Goal: Transaction & Acquisition: Purchase product/service

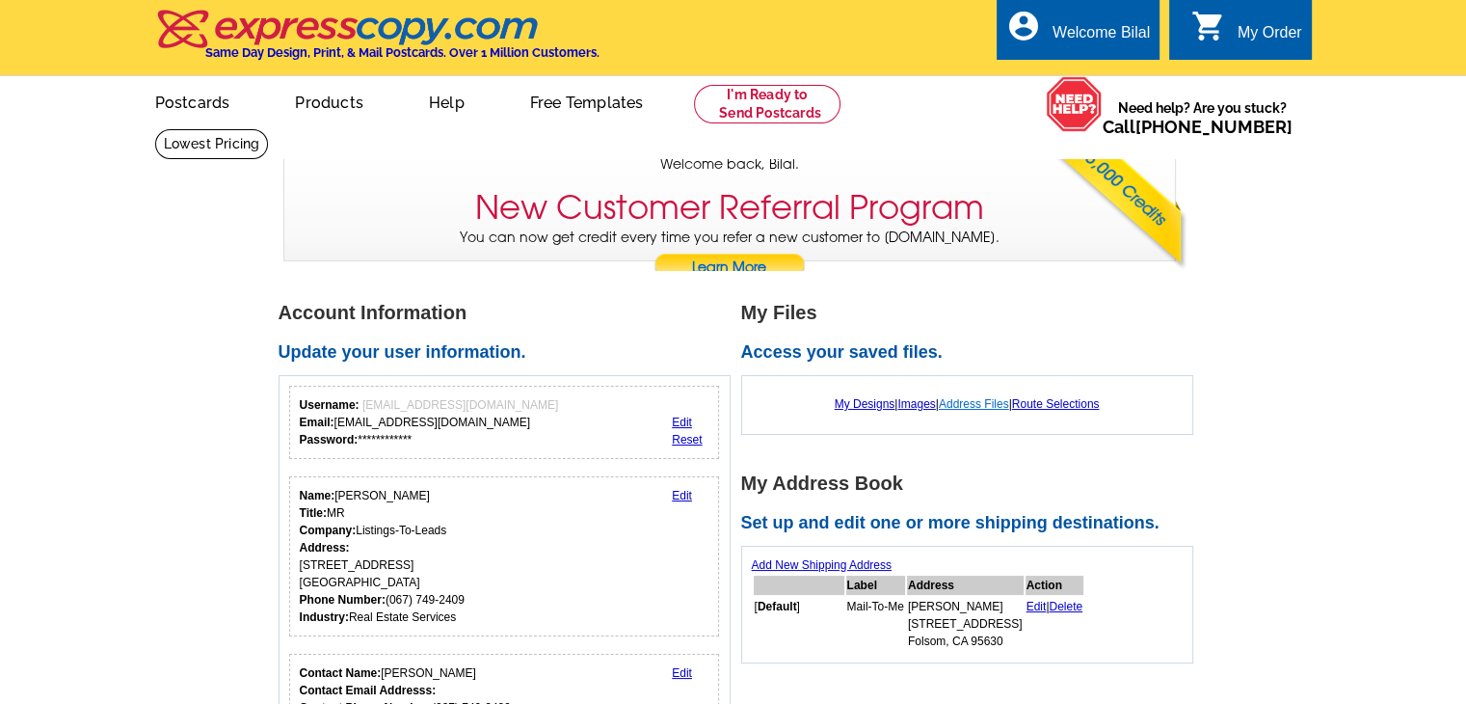
click at [962, 403] on link "Address Files" at bounding box center [974, 403] width 70 height 13
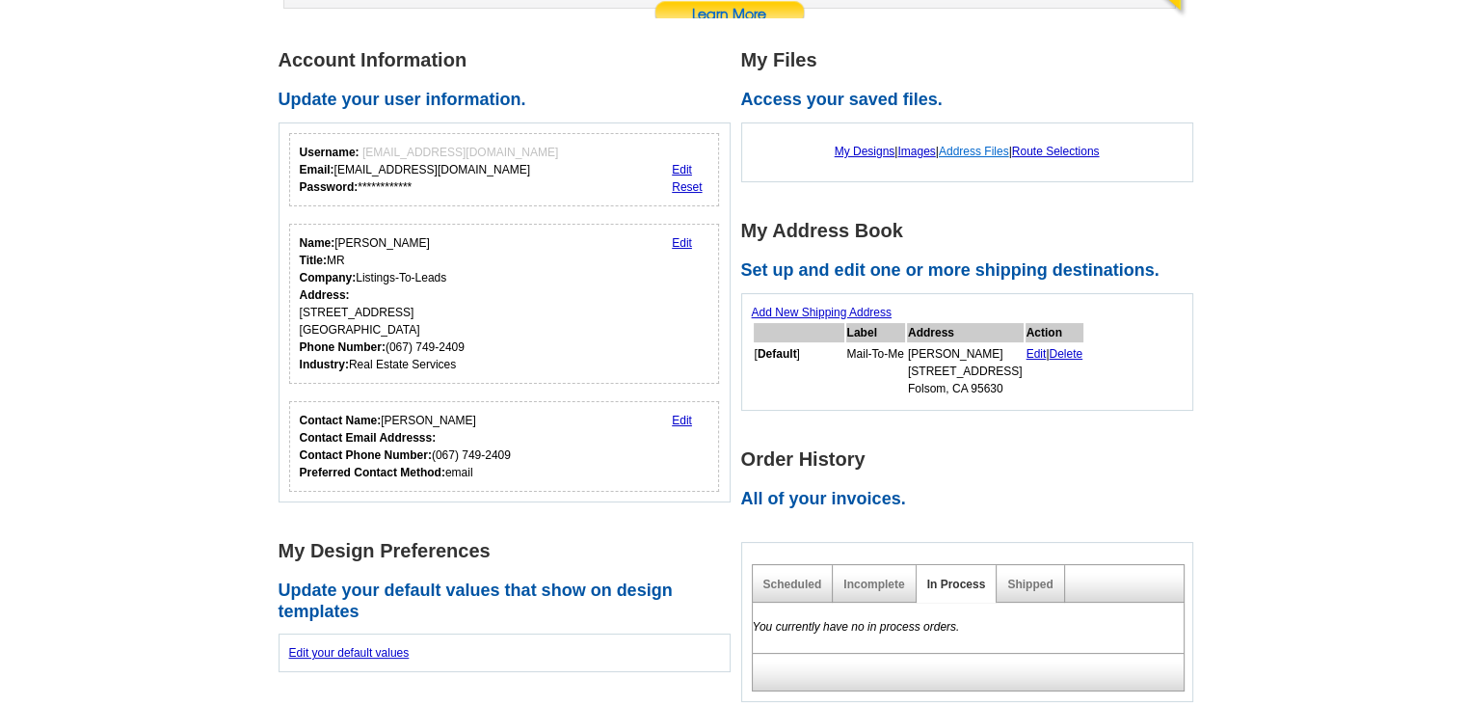
scroll to position [254, 0]
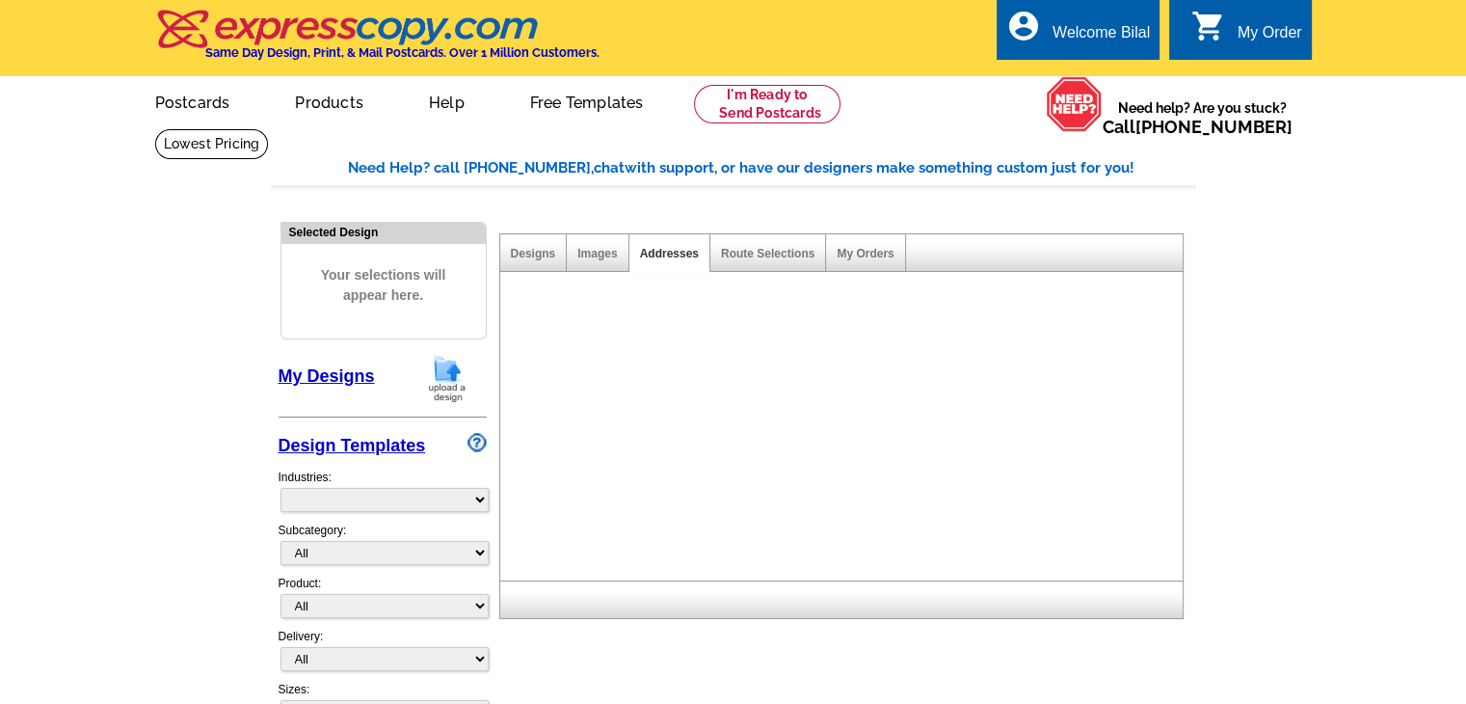
select select "785"
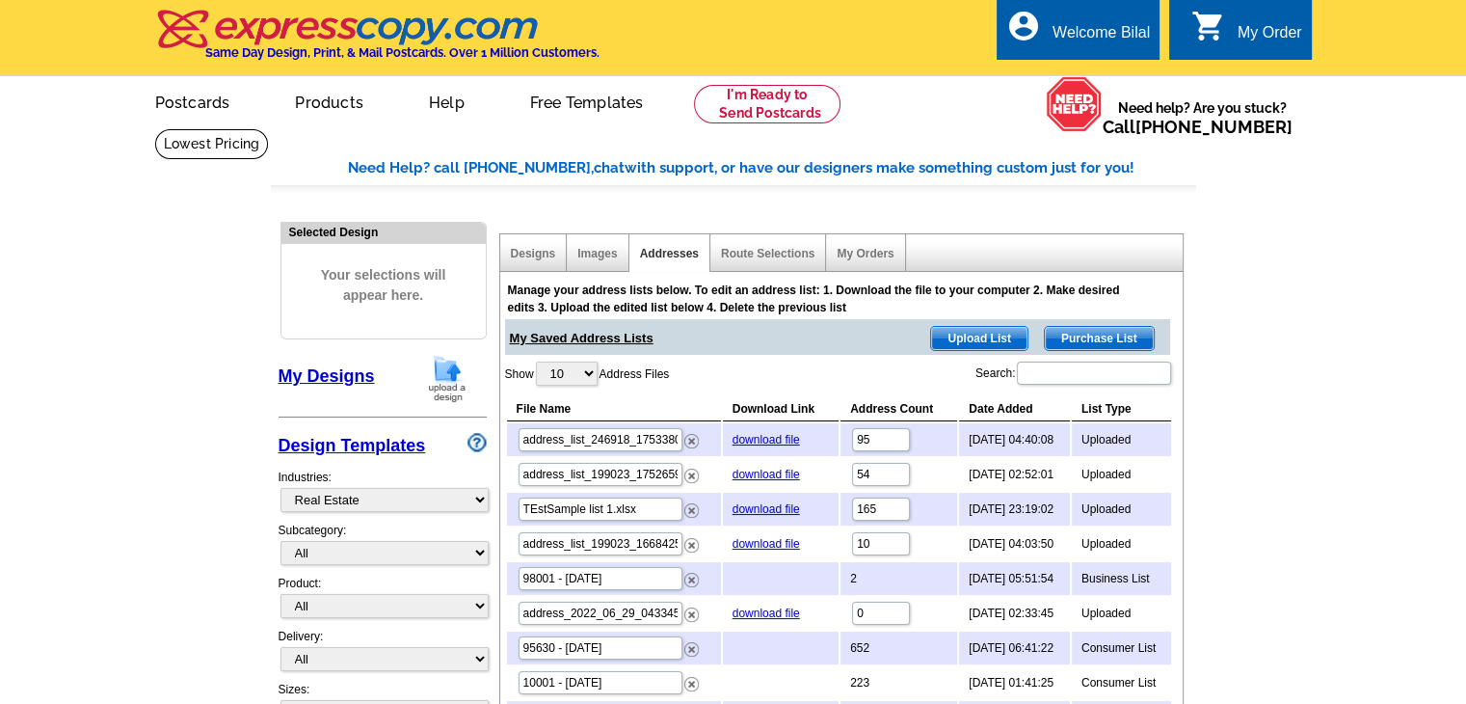
click at [1083, 336] on span "Purchase List" at bounding box center [1099, 338] width 109 height 23
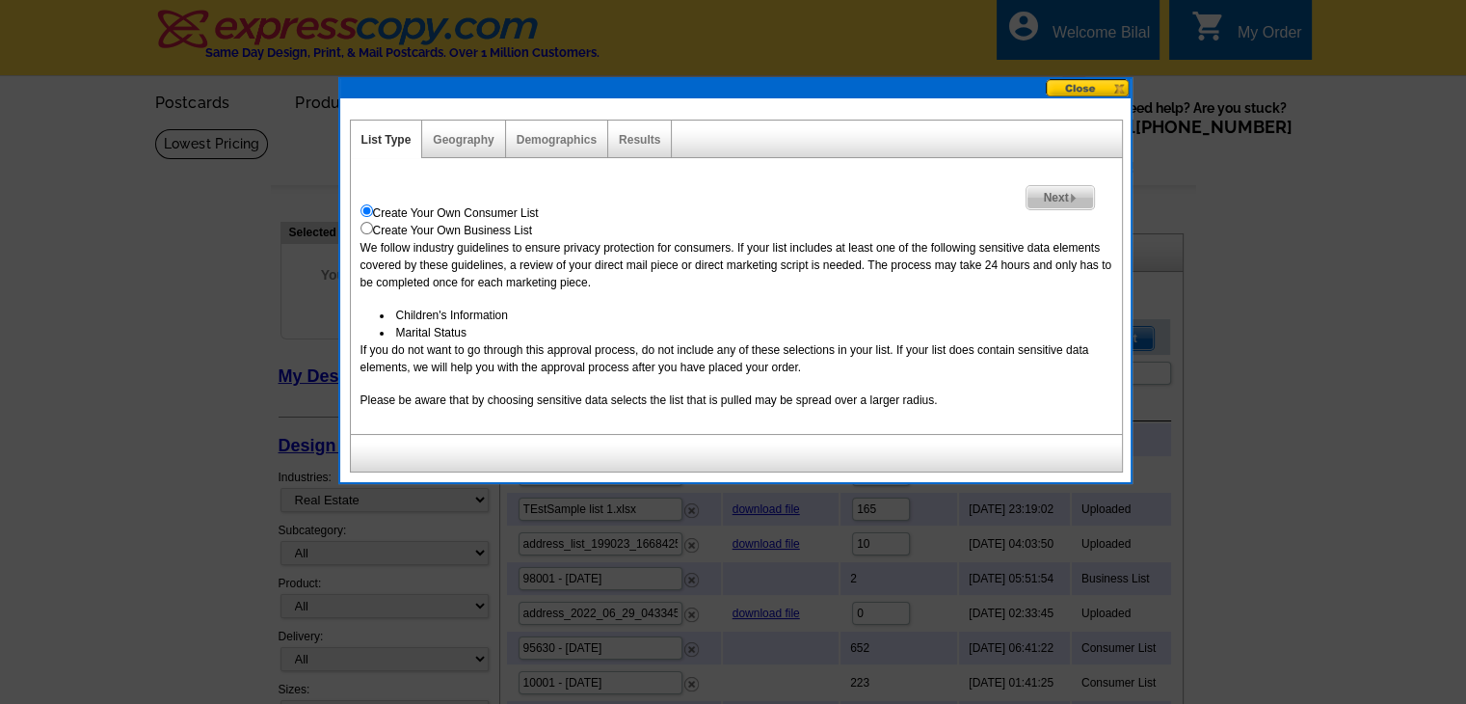
click at [490, 228] on div "Create Your Own Business List" at bounding box center [736, 230] width 752 height 17
click at [1041, 190] on span "Next" at bounding box center [1060, 197] width 67 height 23
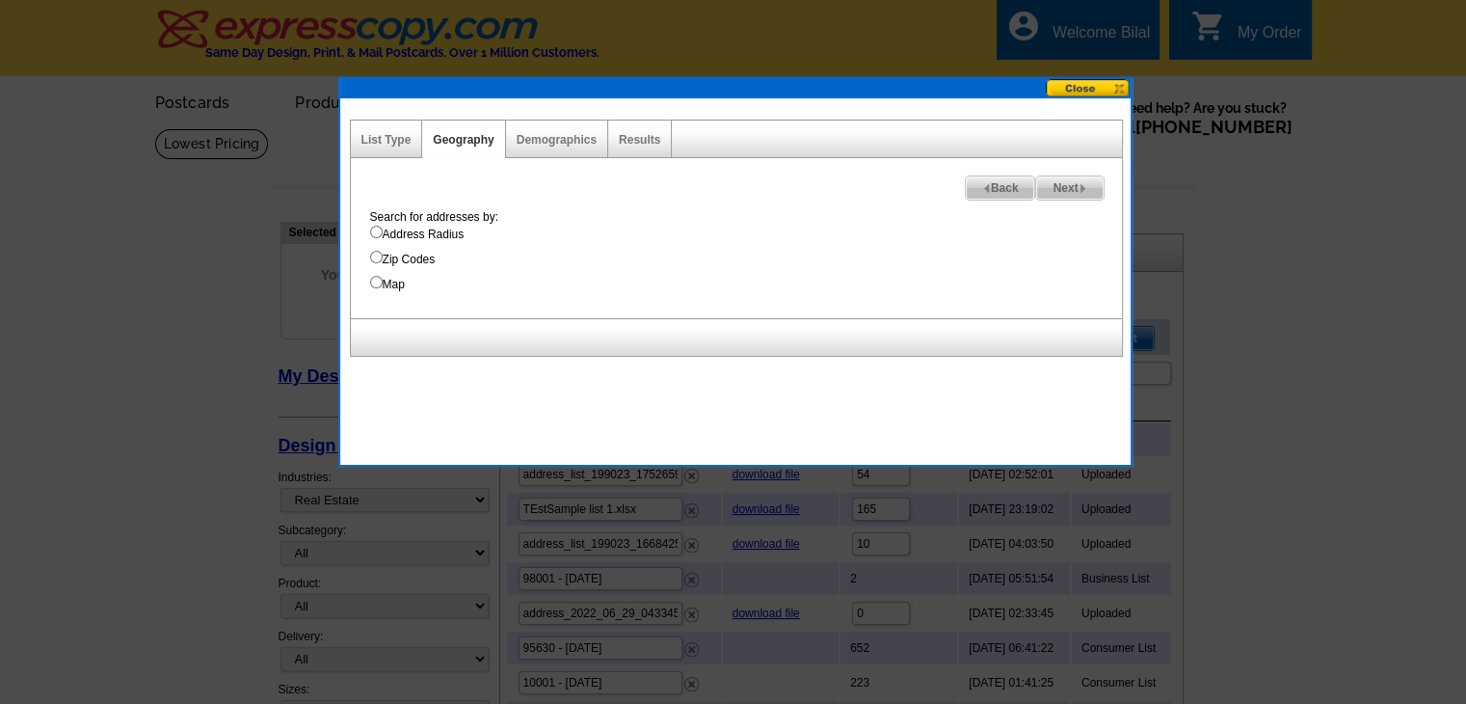
click at [413, 237] on label "Address Radius" at bounding box center [746, 234] width 752 height 17
click at [383, 237] on input "Address Radius" at bounding box center [376, 232] width 13 height 13
radio input "true"
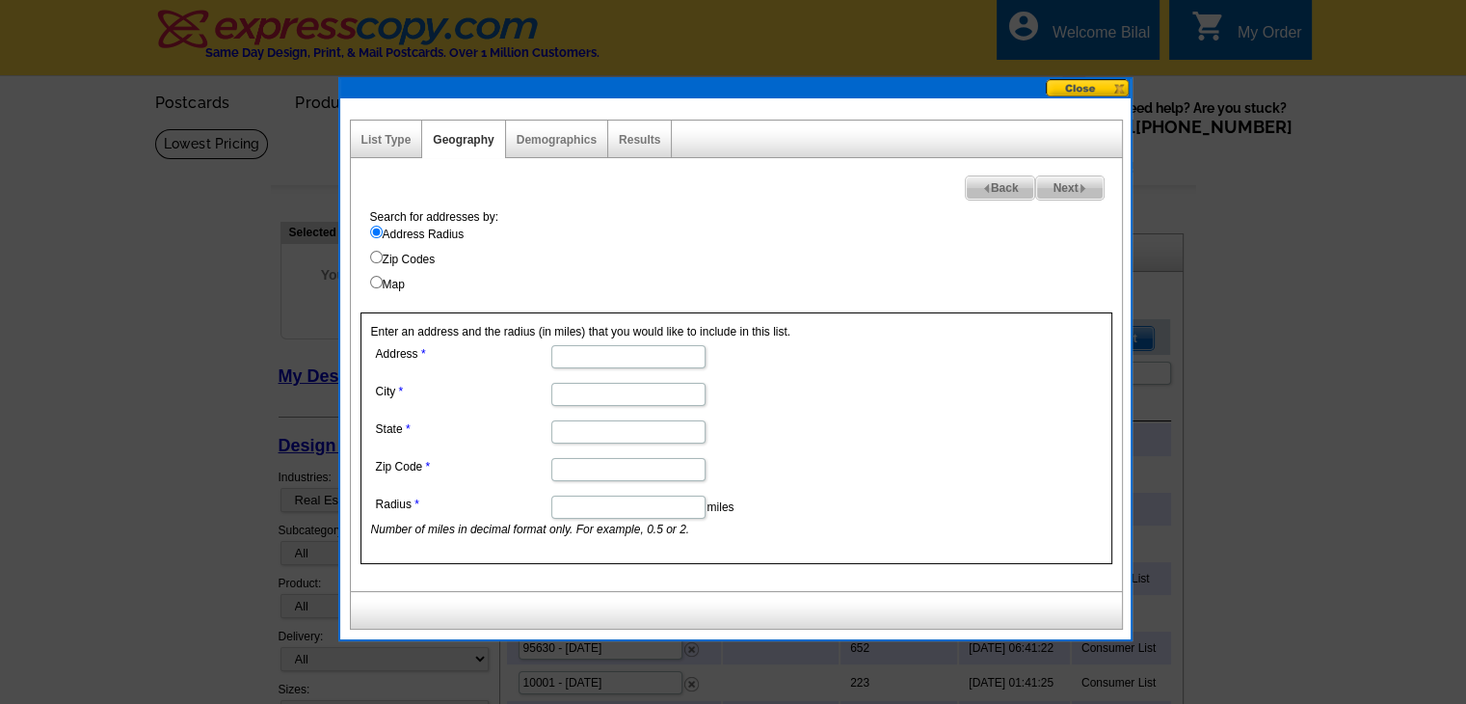
click at [605, 357] on input "Address" at bounding box center [628, 356] width 154 height 23
paste input "[STREET_ADDRESS][PERSON_NAME]"
type input "[STREET_ADDRESS][PERSON_NAME]"
click at [594, 398] on input "City" at bounding box center [628, 394] width 154 height 23
paste input "[GEOGRAPHIC_DATA]"
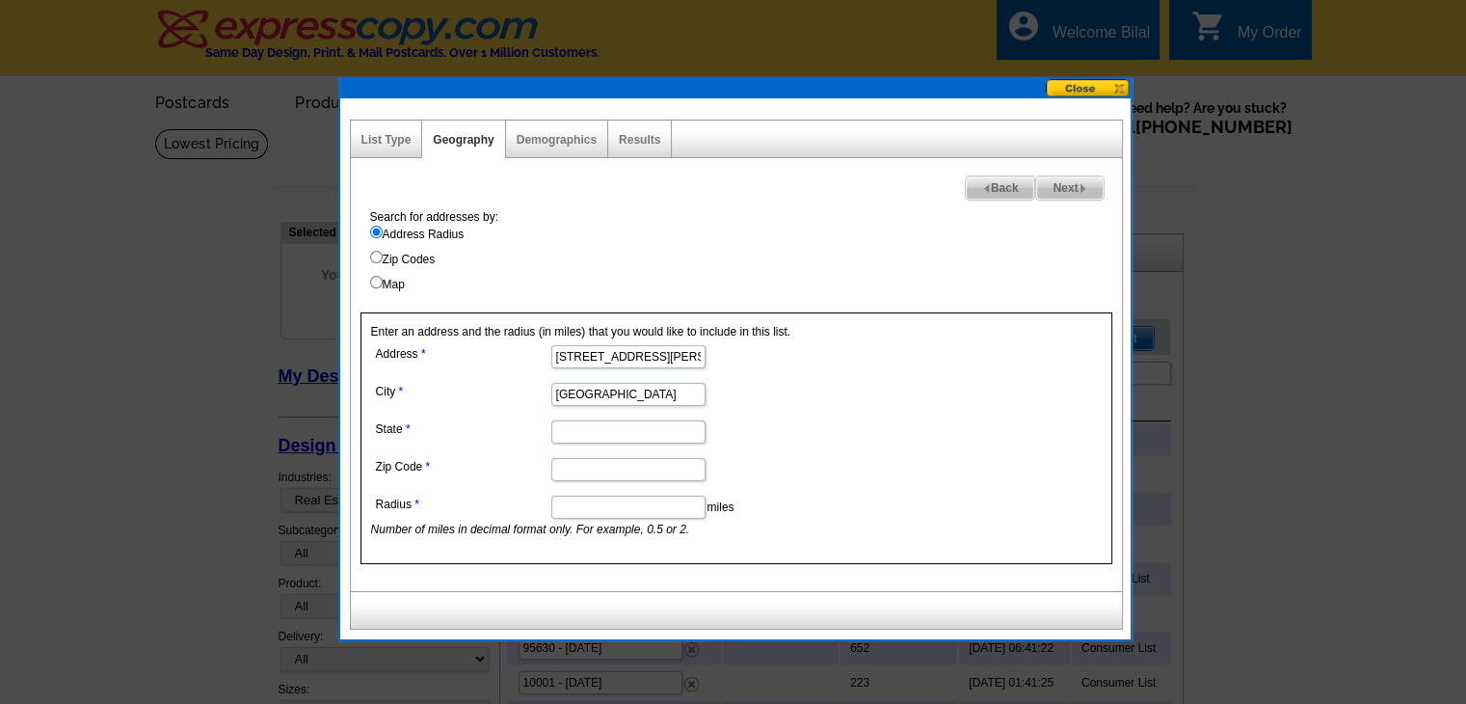
type input "[GEOGRAPHIC_DATA]"
click at [615, 425] on input "State" at bounding box center [628, 431] width 154 height 23
paste input "[GEOGRAPHIC_DATA]"
type input "[GEOGRAPHIC_DATA]"
paste input "77650"
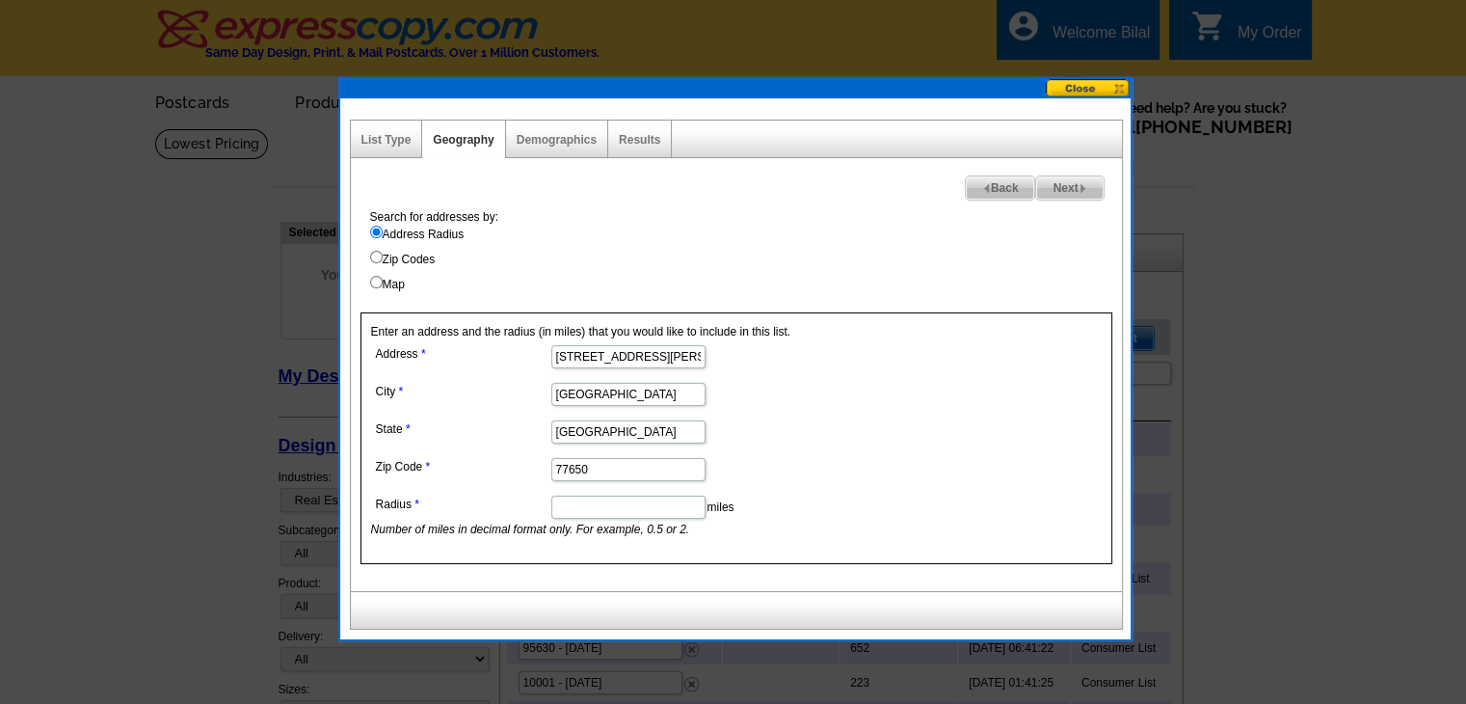
type input "77650"
click at [599, 514] on input "Radius" at bounding box center [628, 506] width 154 height 23
type input "1"
click at [1071, 191] on span "Next" at bounding box center [1069, 187] width 67 height 23
select select
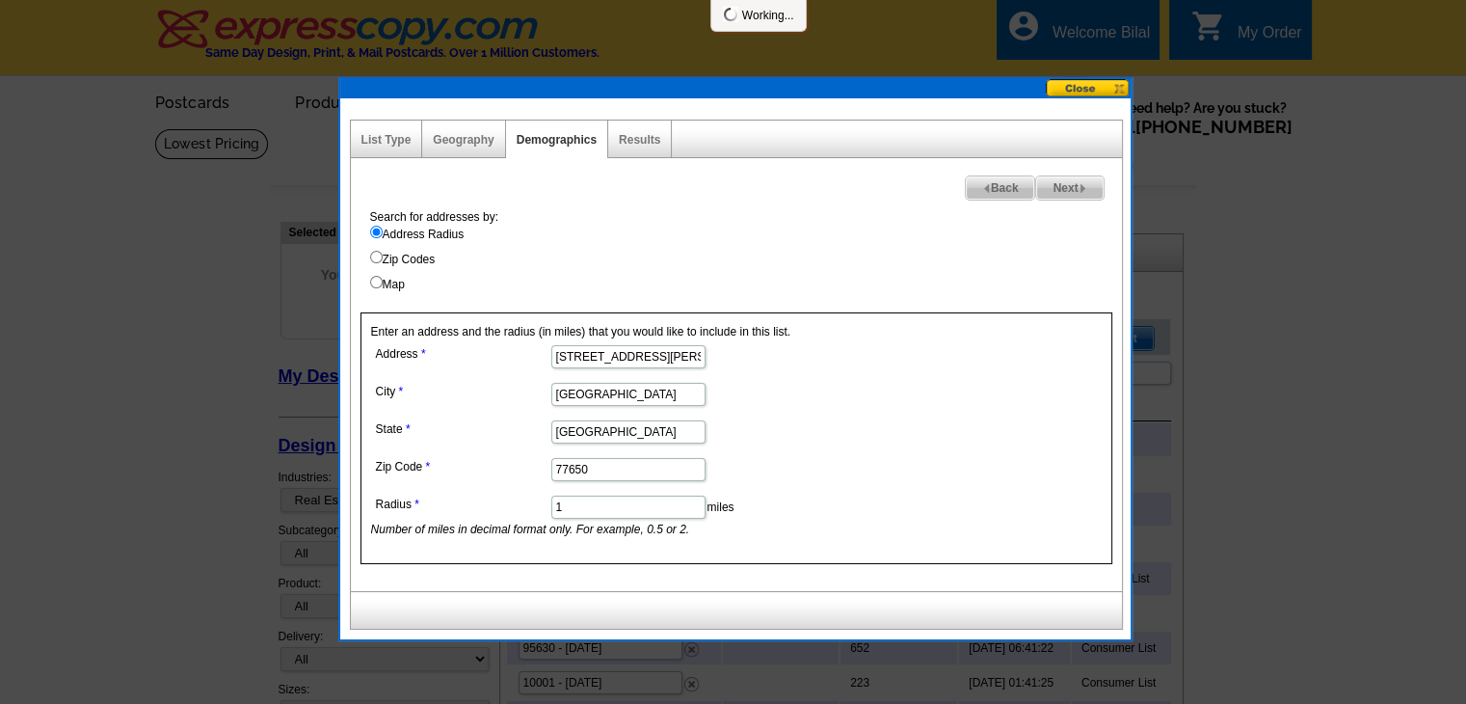
select select
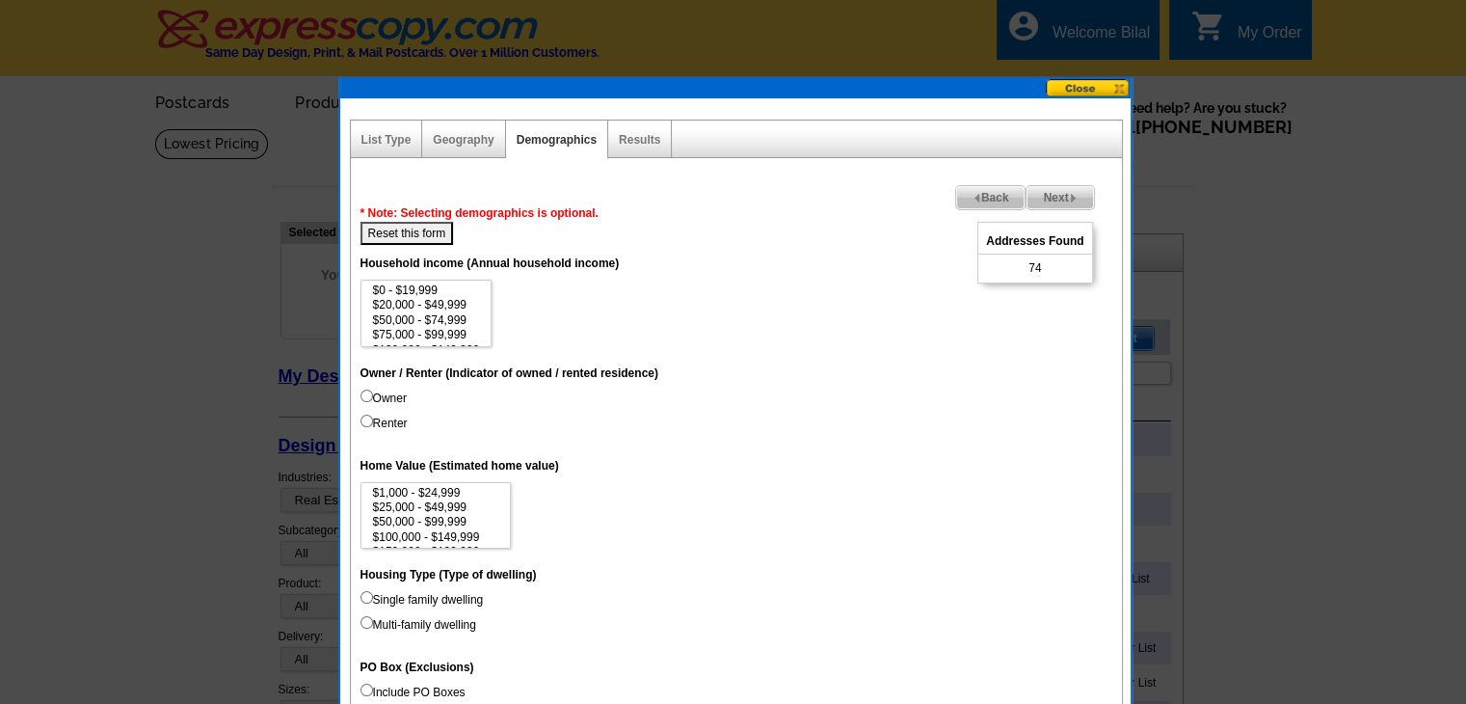
click at [393, 394] on label "Owner" at bounding box center [383, 397] width 46 height 17
click at [373, 394] on input "Owner" at bounding box center [366, 395] width 13 height 13
radio input "true"
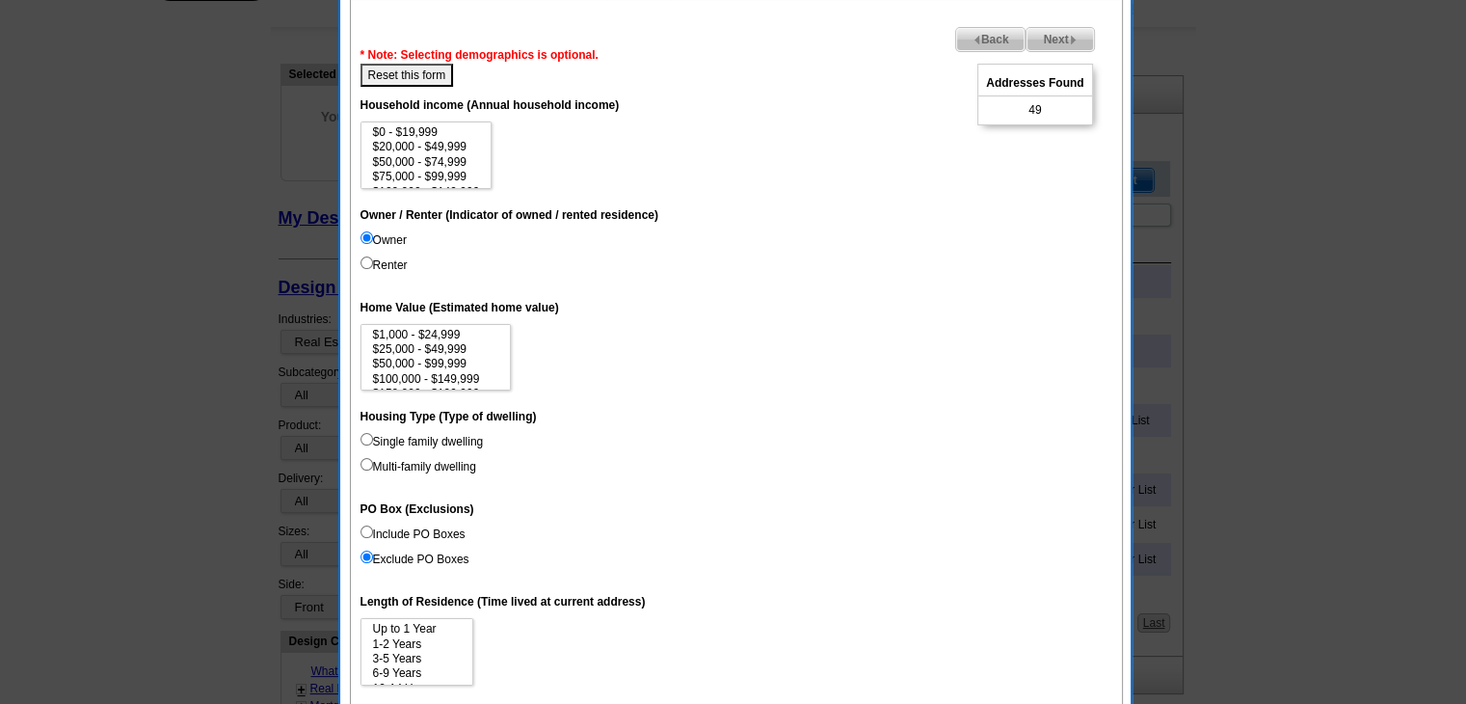
scroll to position [193, 0]
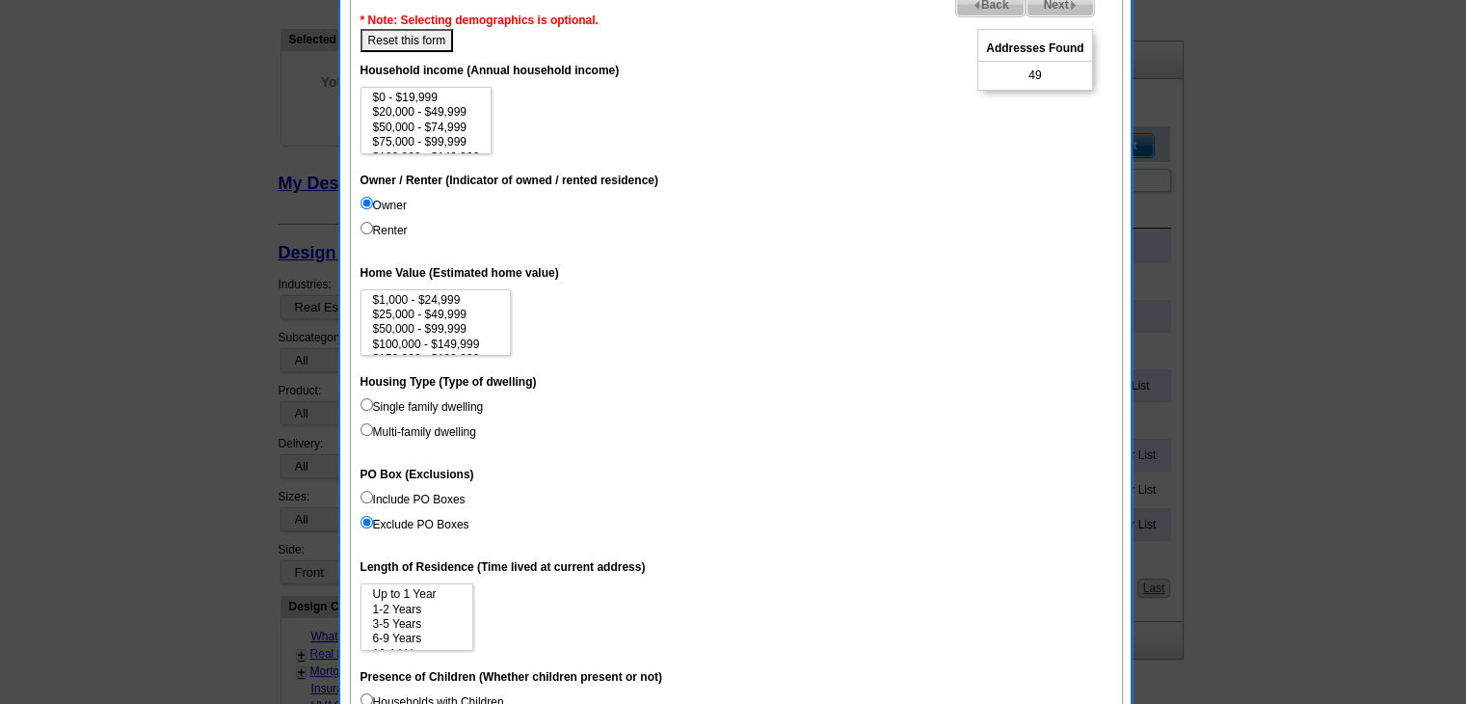
click at [420, 406] on label "Single family dwelling" at bounding box center [421, 406] width 123 height 17
click at [373, 406] on input "Single family dwelling" at bounding box center [366, 404] width 13 height 13
radio input "true"
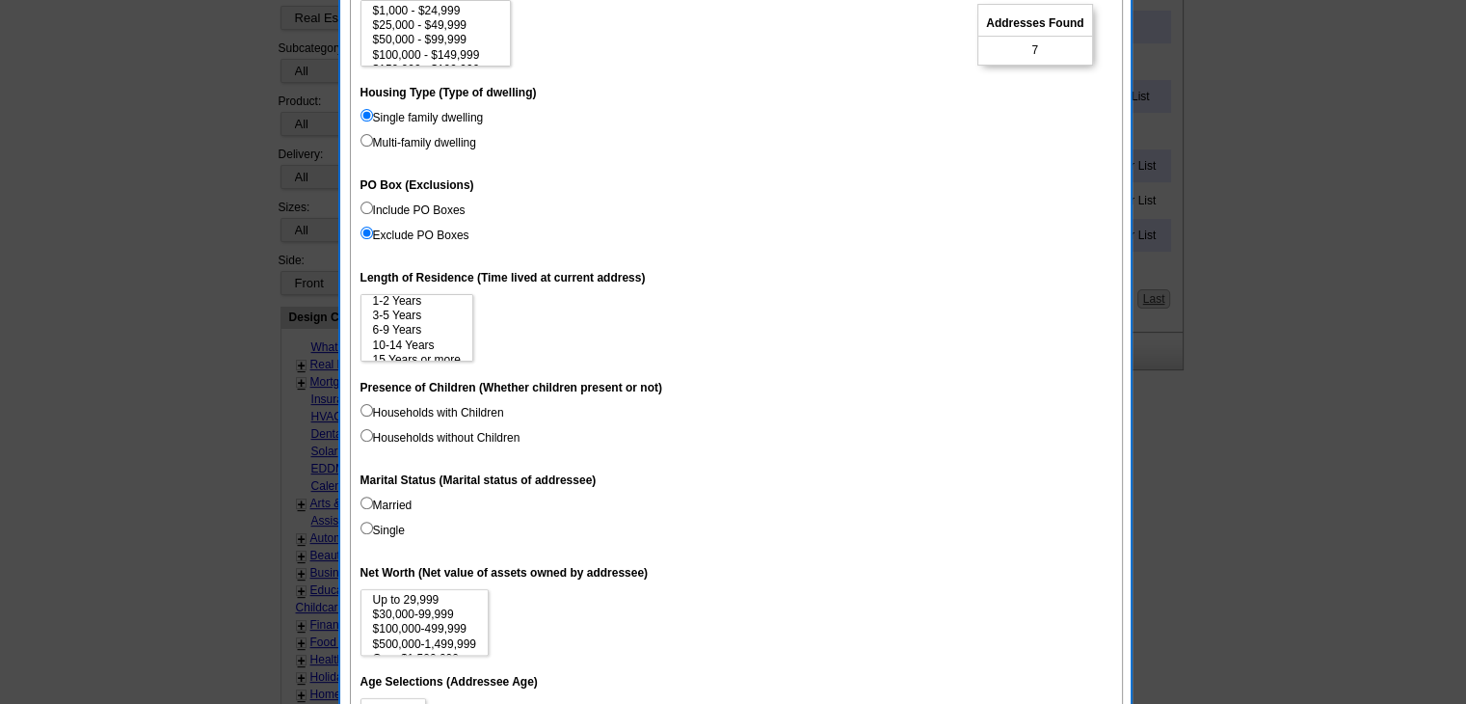
scroll to position [29, 0]
click at [393, 321] on option "6-9 Years" at bounding box center [417, 320] width 92 height 14
select select "6-9"
click at [397, 346] on option "15 Years or more" at bounding box center [417, 350] width 92 height 14
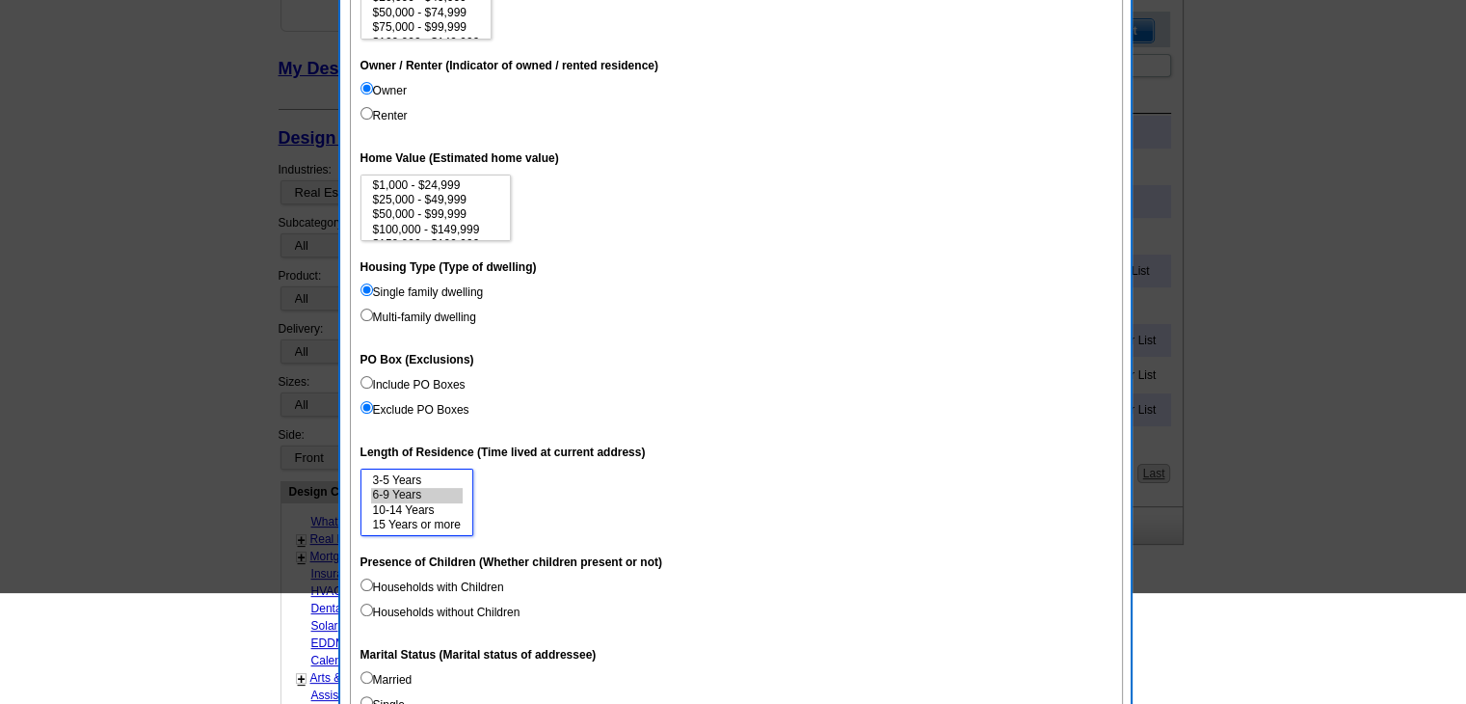
scroll to position [193, 0]
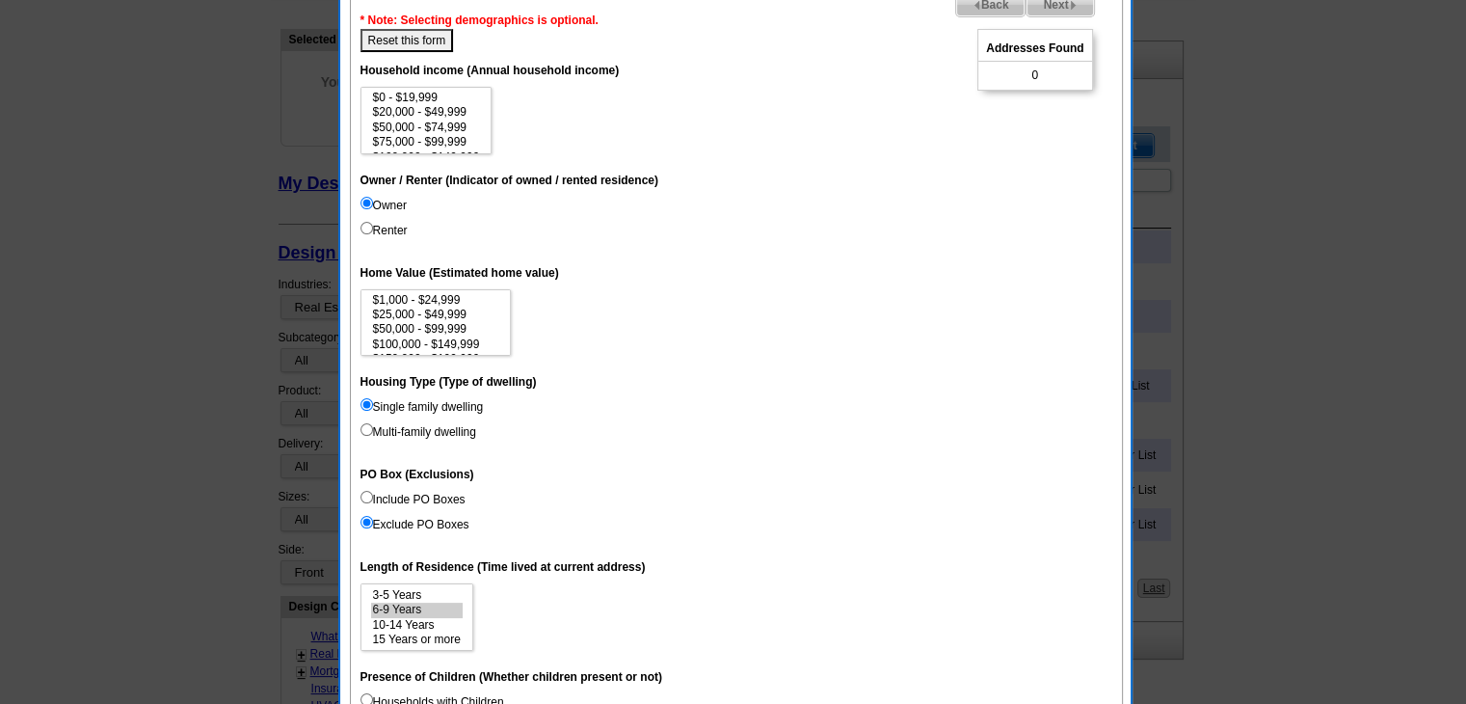
click at [421, 404] on label "Single family dwelling" at bounding box center [421, 406] width 123 height 17
click at [373, 404] on input "Single family dwelling" at bounding box center [366, 404] width 13 height 13
click at [409, 438] on label "Multi-family dwelling" at bounding box center [418, 431] width 116 height 17
click at [373, 436] on input "Multi-family dwelling" at bounding box center [366, 429] width 13 height 13
radio input "true"
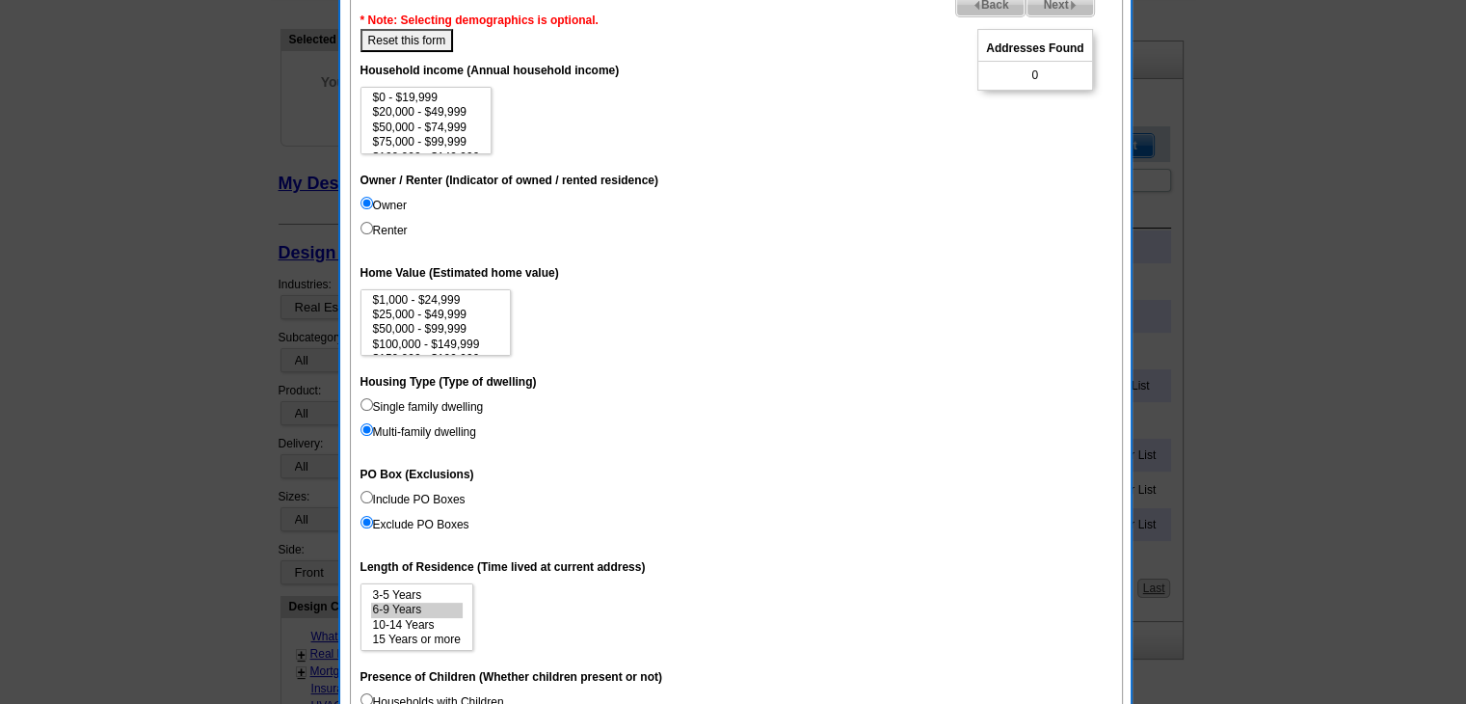
click at [438, 406] on label "Single family dwelling" at bounding box center [421, 406] width 123 height 17
click at [373, 406] on input "Single family dwelling" at bounding box center [366, 404] width 13 height 13
radio input "true"
select select "0-1"
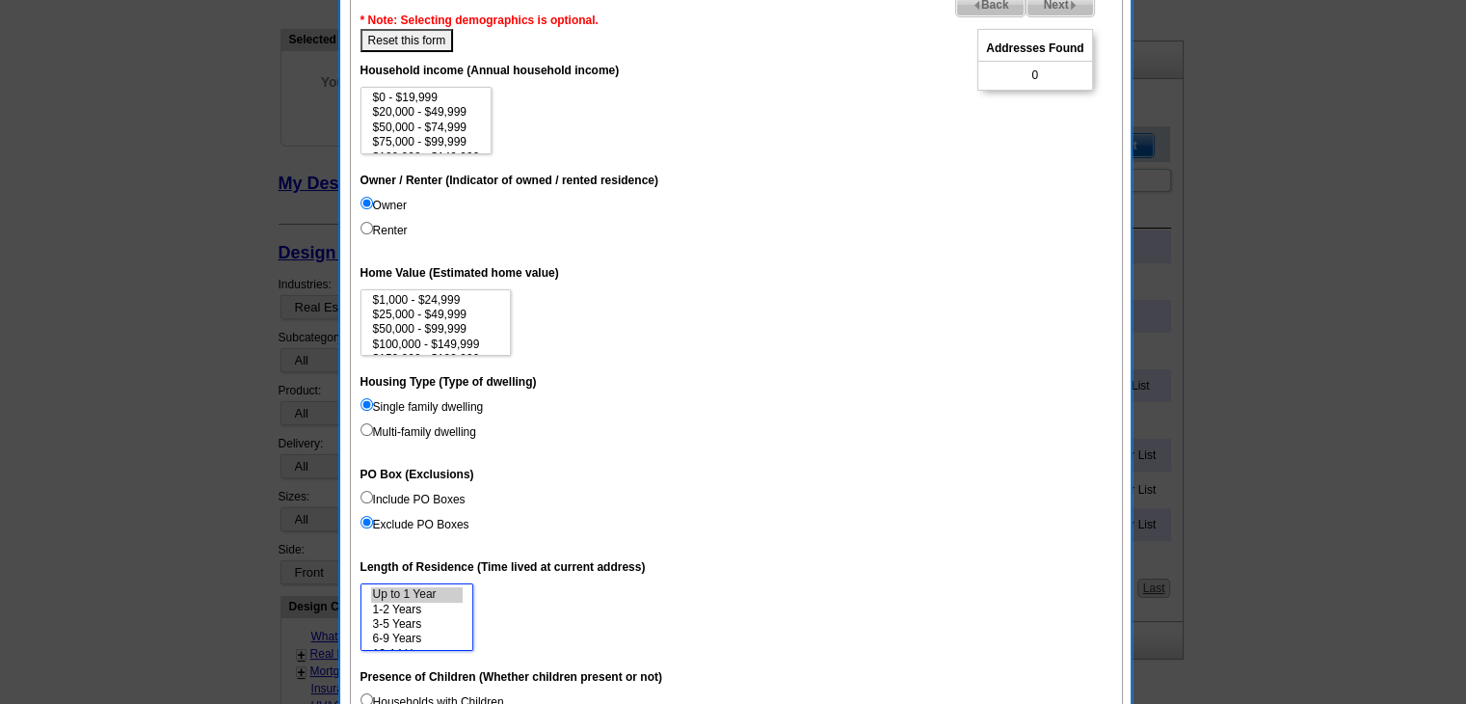
click at [405, 598] on option "Up to 1 Year" at bounding box center [417, 594] width 92 height 14
click at [384, 39] on button "Reset this form" at bounding box center [406, 40] width 93 height 23
select select
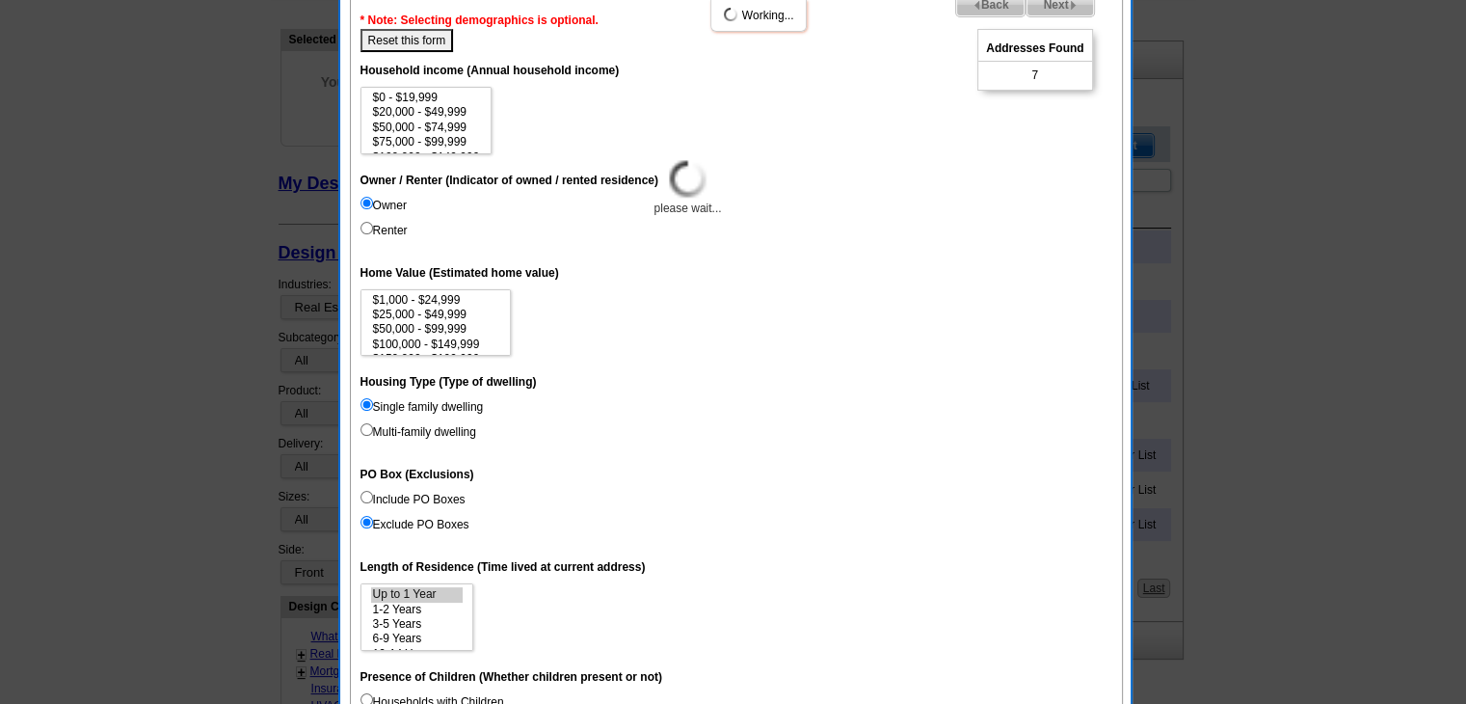
select select
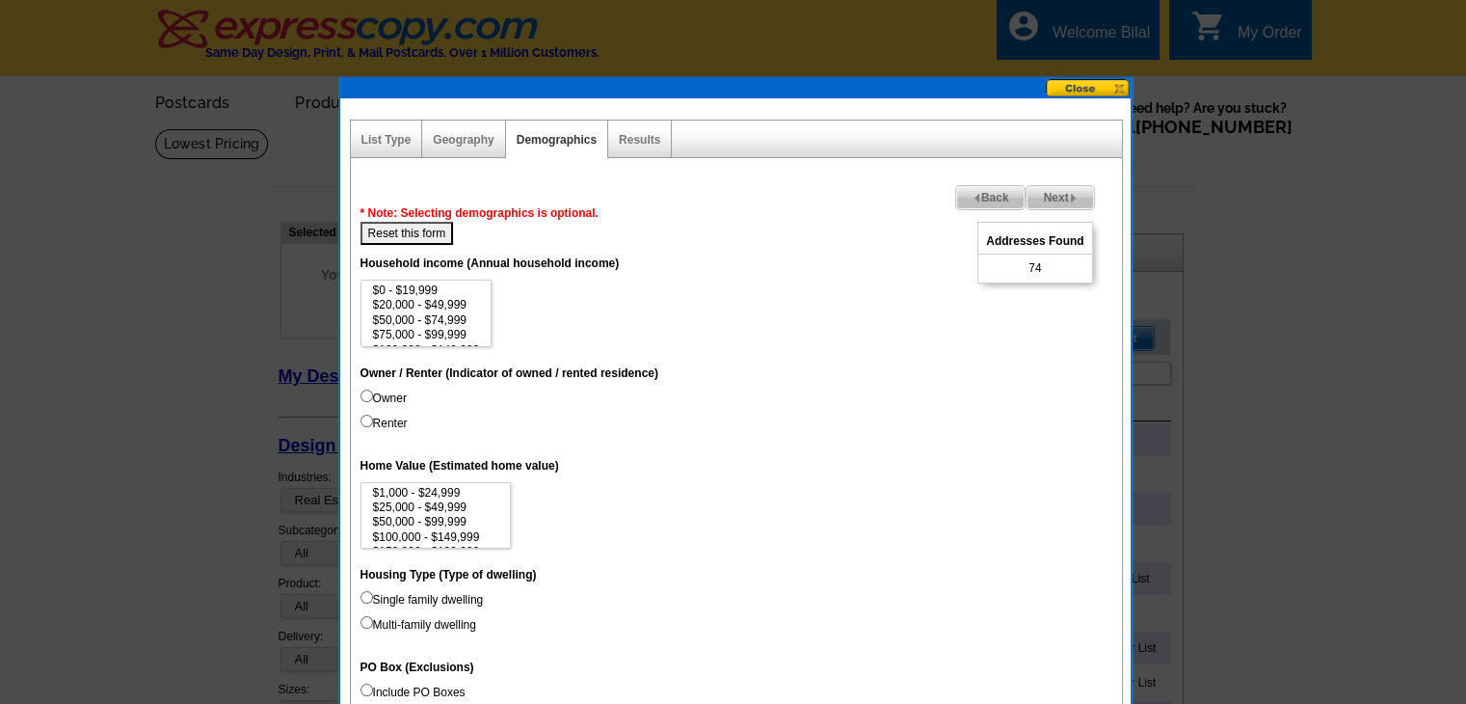
click at [377, 395] on label "Owner" at bounding box center [383, 397] width 46 height 17
click at [373, 395] on input "Owner" at bounding box center [366, 395] width 13 height 13
radio input "true"
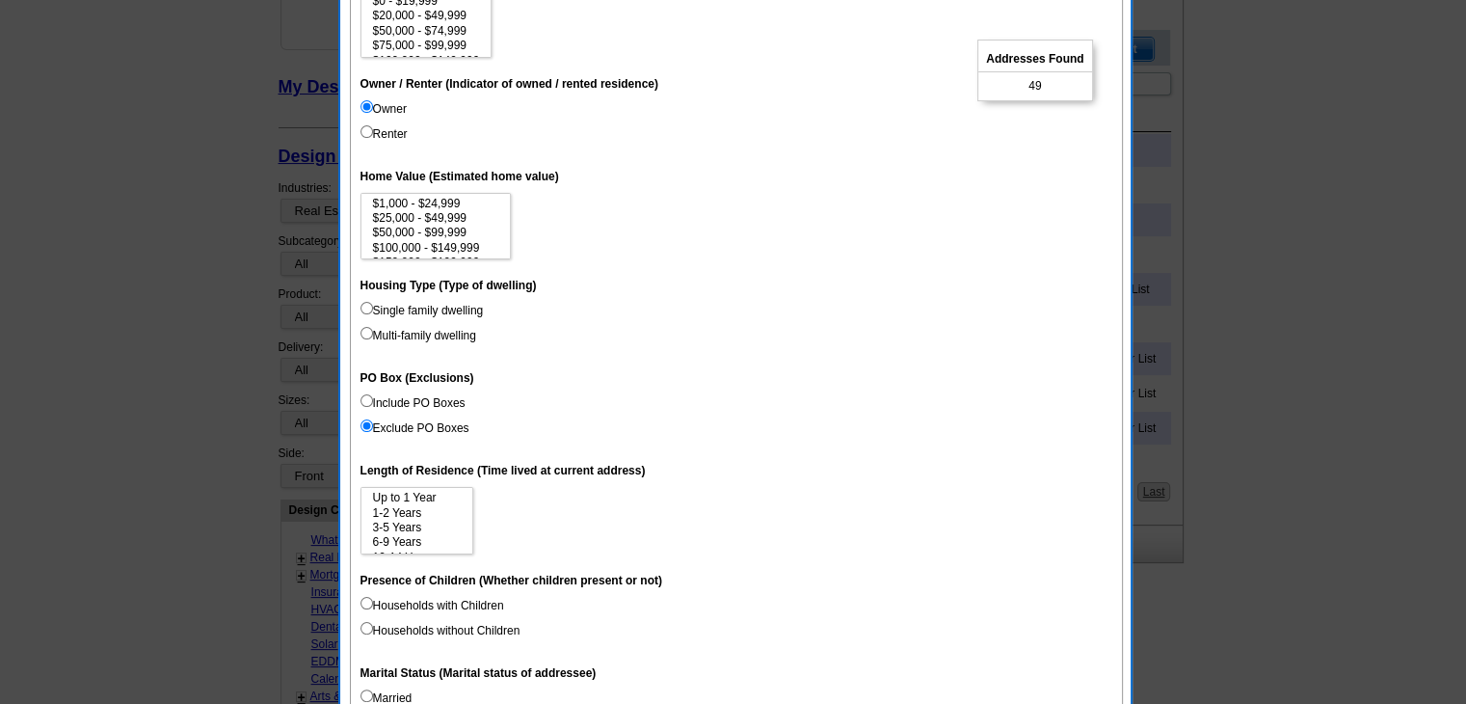
scroll to position [386, 0]
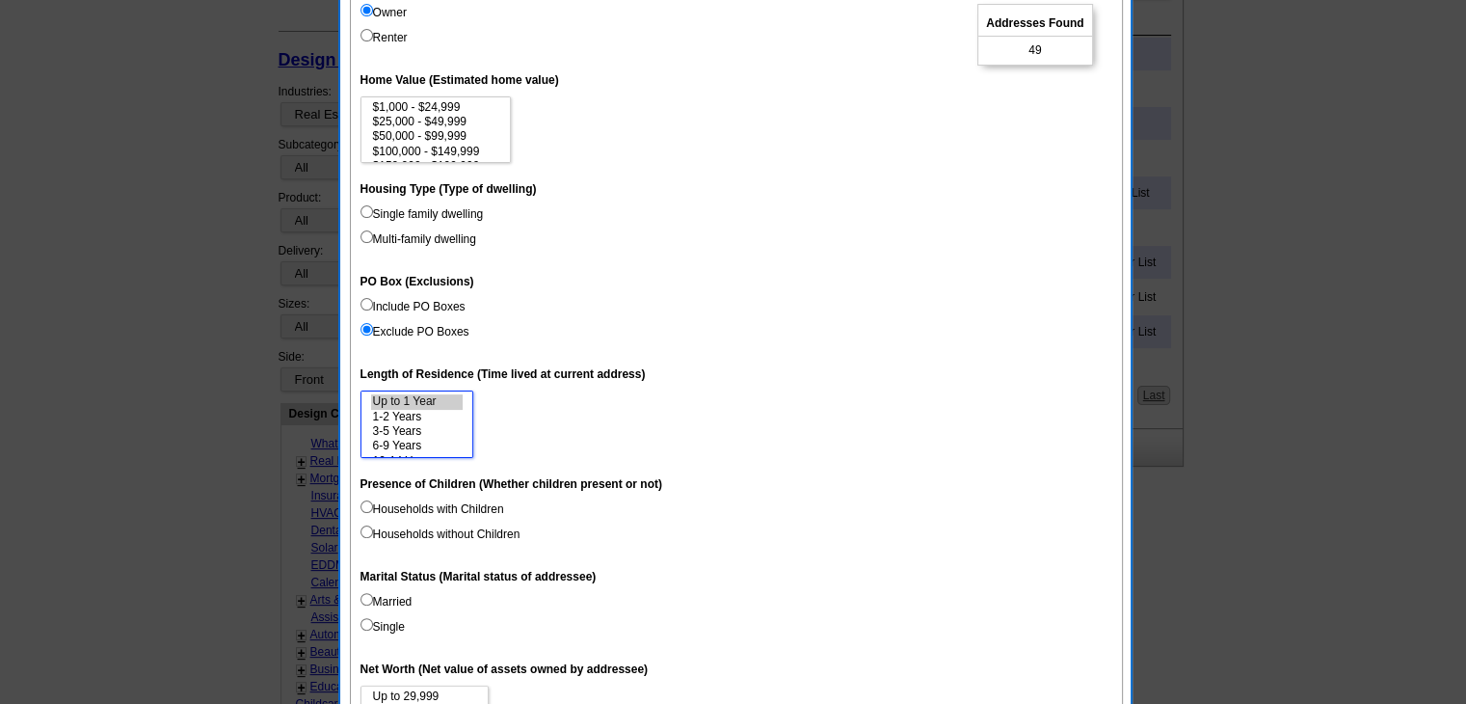
click at [413, 396] on option "Up to 1 Year" at bounding box center [417, 401] width 92 height 14
select select "0-1"
click at [402, 441] on option "15 Years or more" at bounding box center [417, 447] width 92 height 14
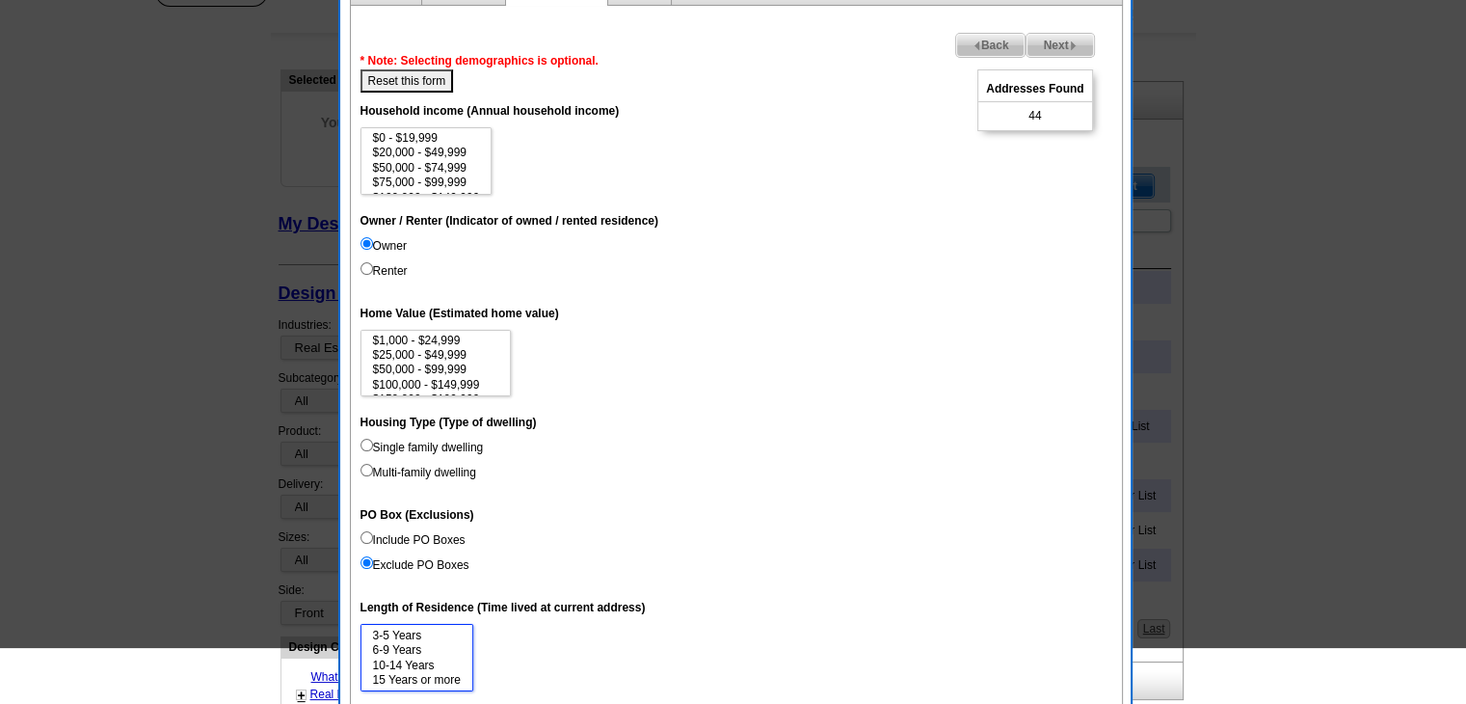
scroll to position [96, 0]
